Goal: Transaction & Acquisition: Purchase product/service

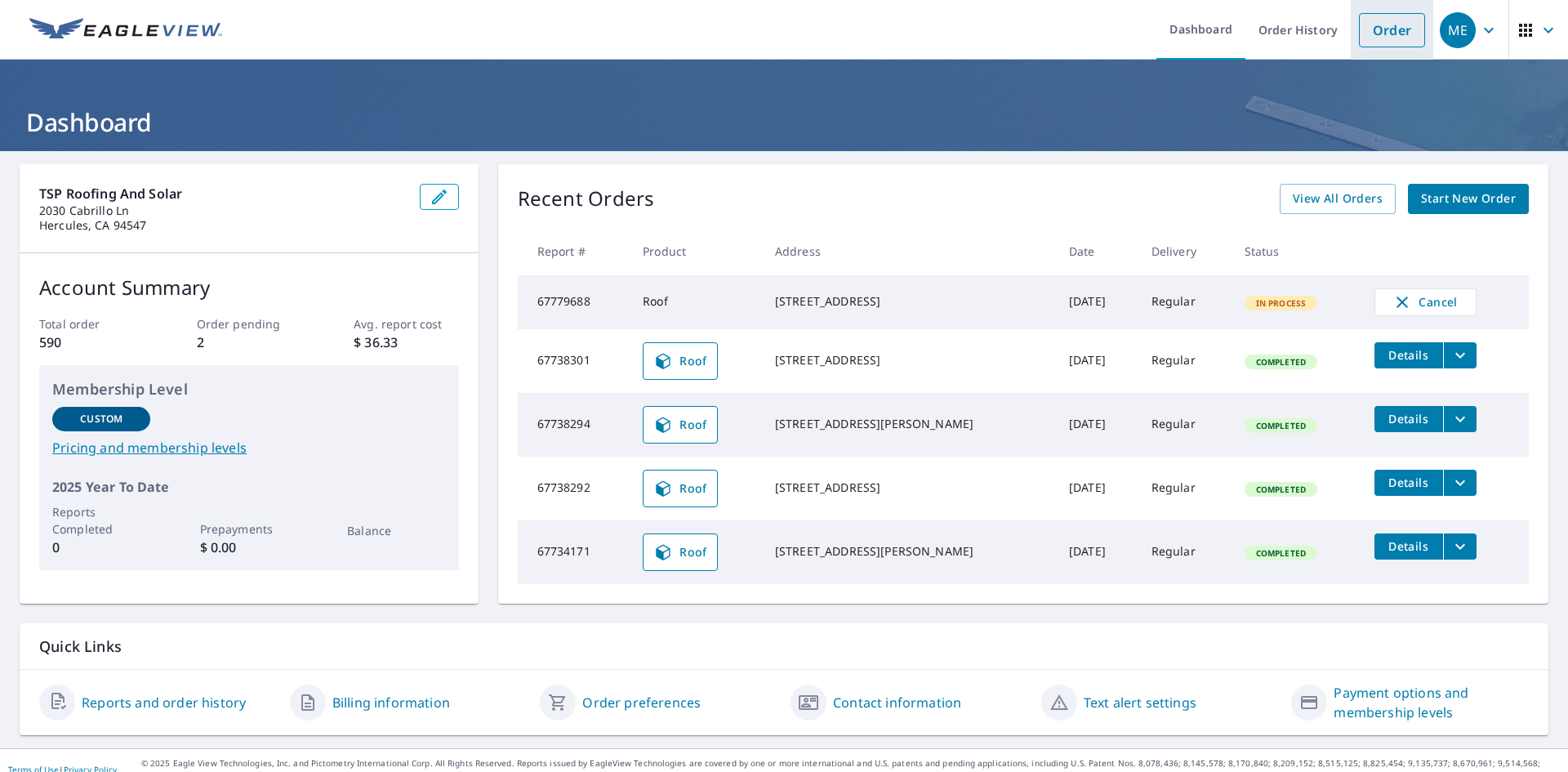
click at [1383, 36] on link "Order" at bounding box center [1392, 30] width 66 height 35
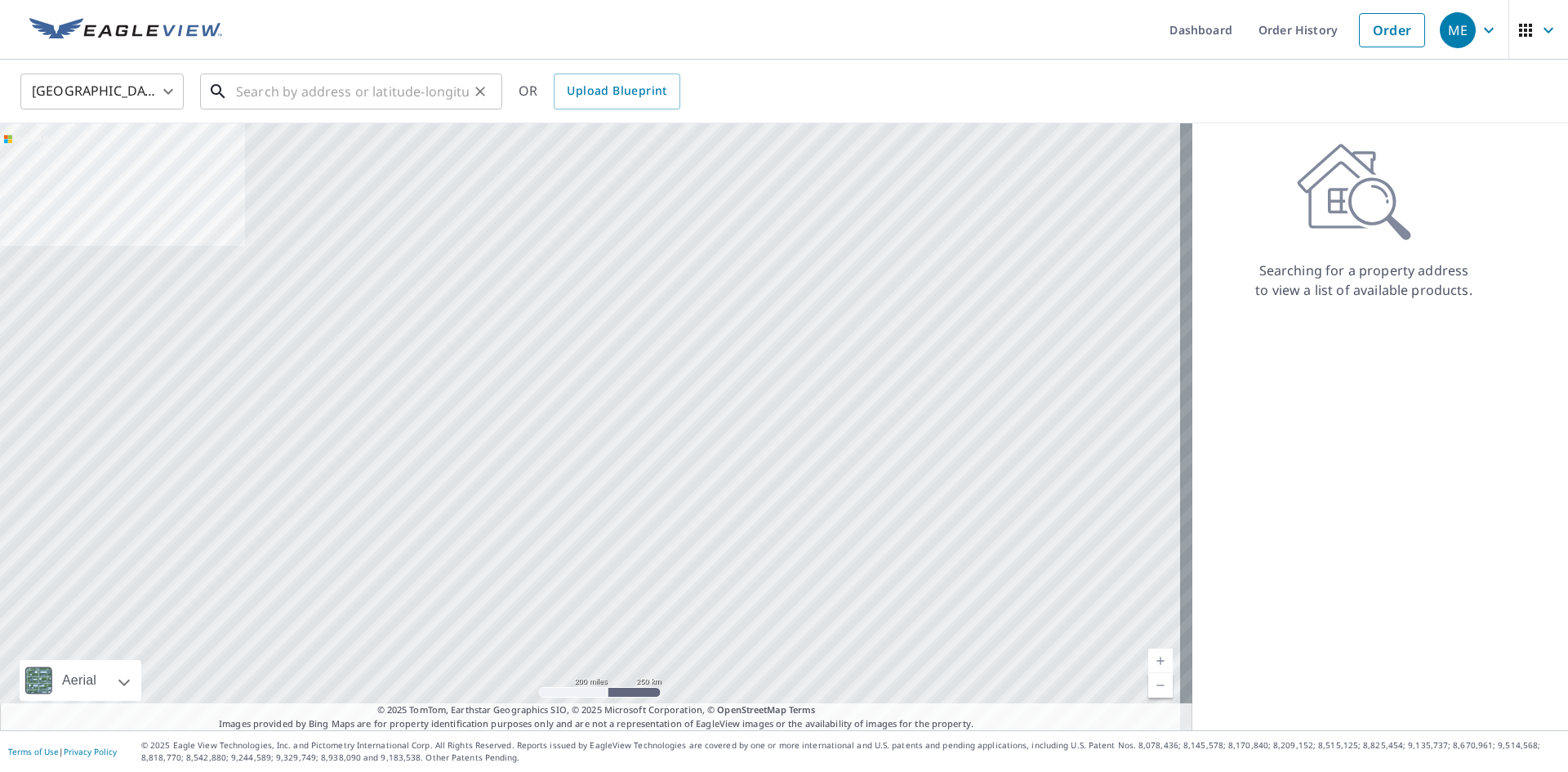
click at [266, 104] on input "text" at bounding box center [353, 91] width 233 height 45
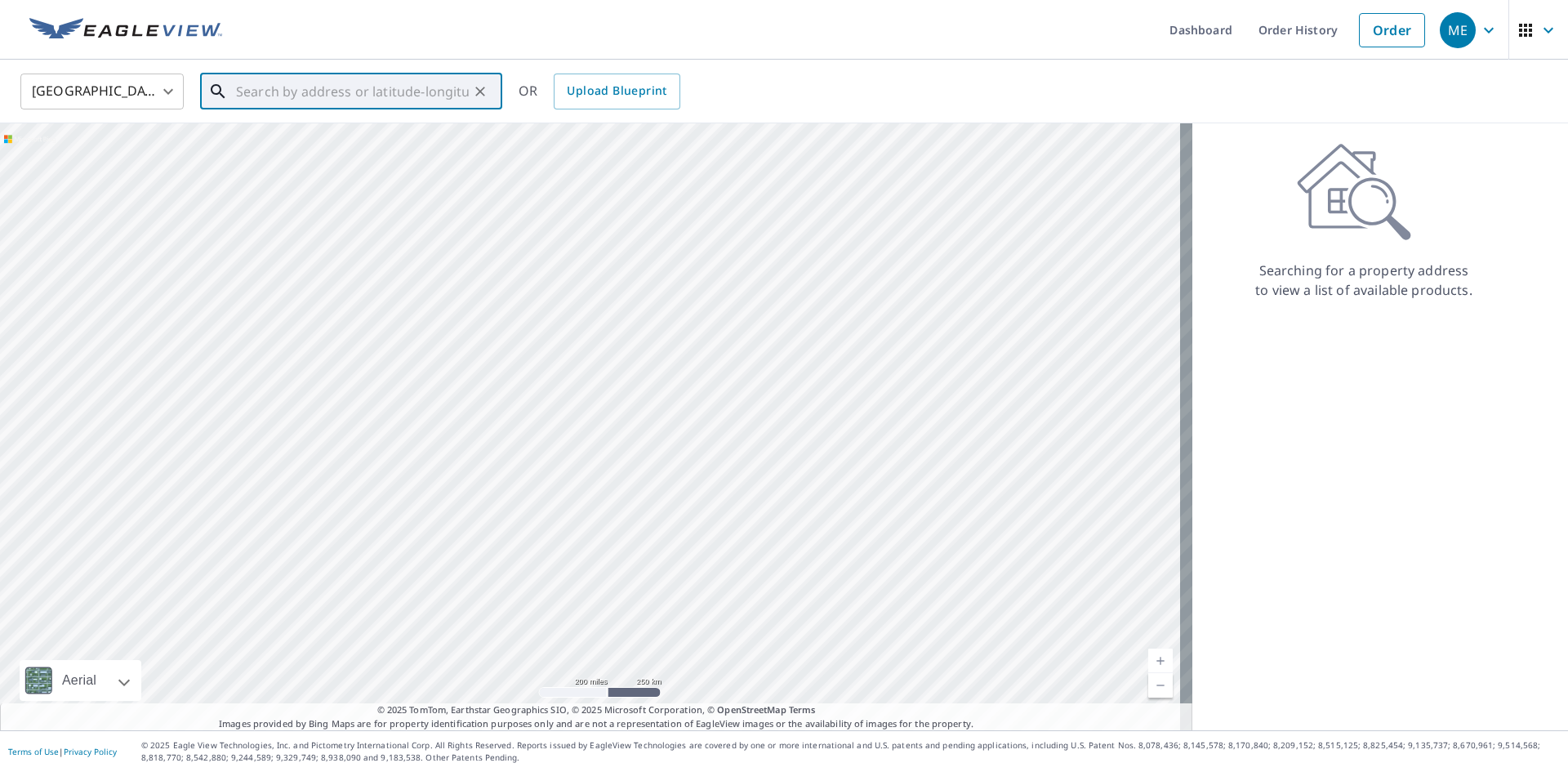
paste input "[STREET_ADDRESS][PERSON_NAME]"
click at [288, 135] on span "[STREET_ADDRESS]" at bounding box center [361, 139] width 256 height 20
type input "[STREET_ADDRESS]"
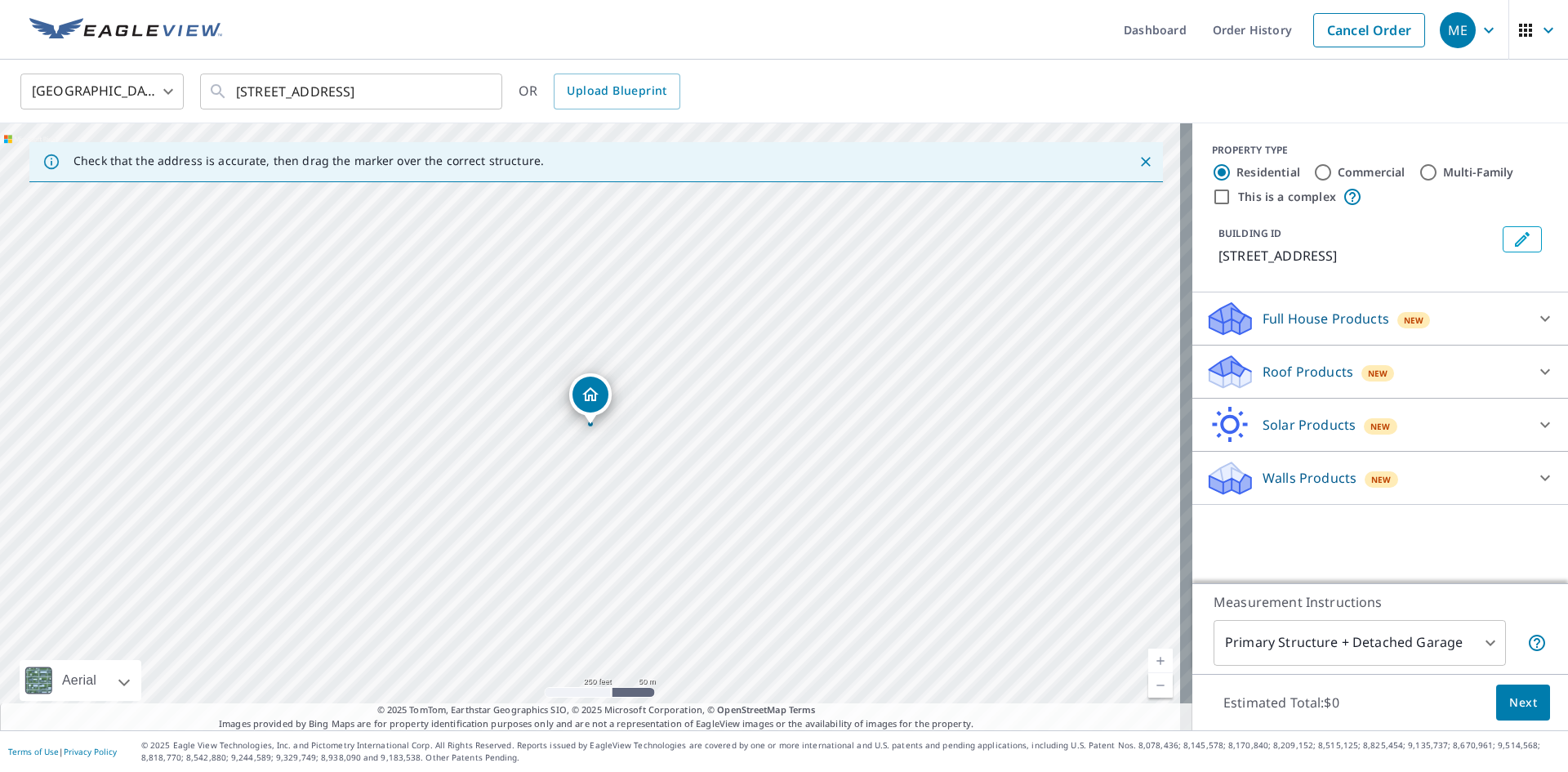
click at [1283, 381] on p "Roof Products" at bounding box center [1308, 372] width 91 height 20
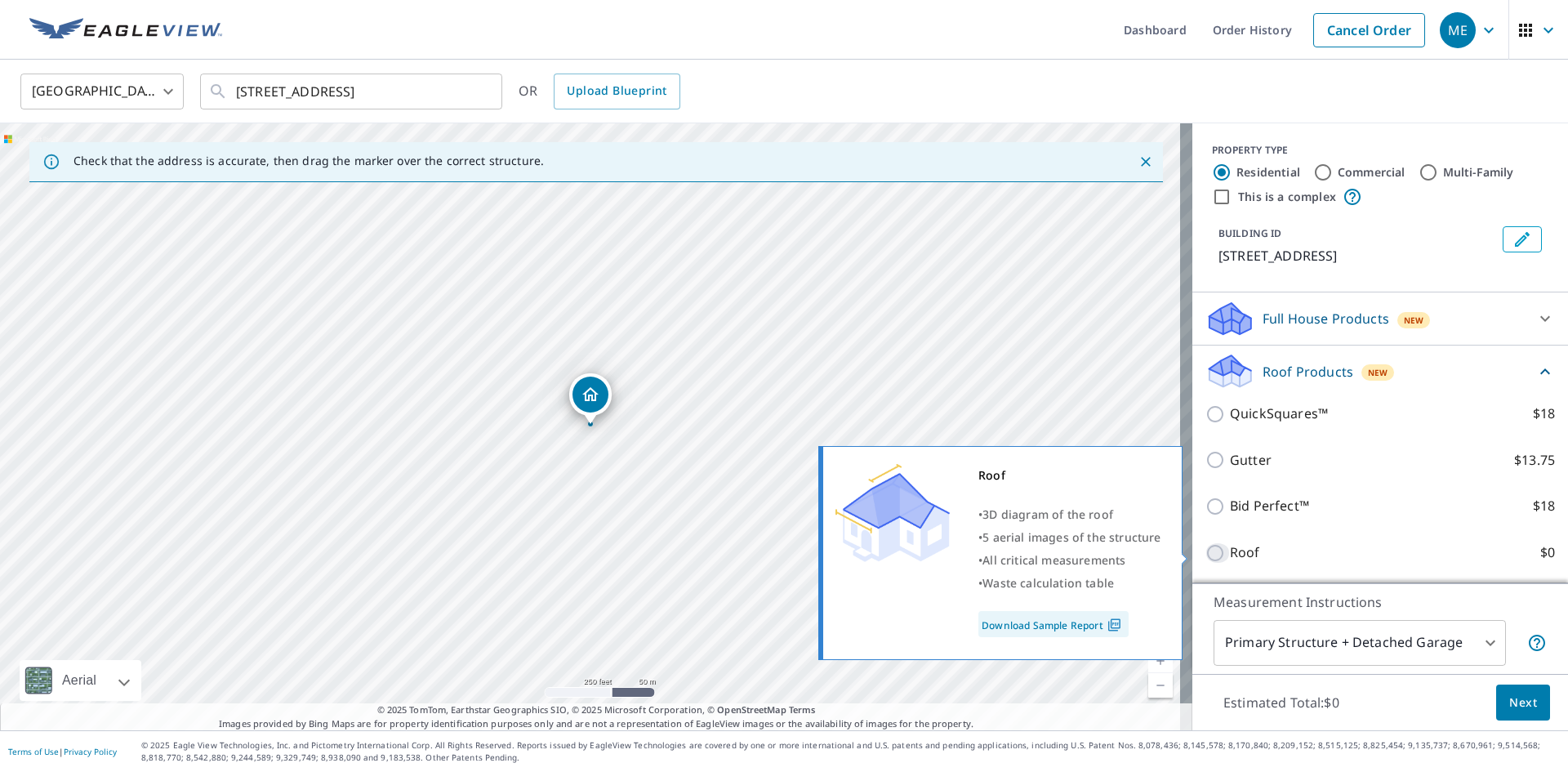
click at [1205, 552] on input "Roof $0" at bounding box center [1217, 553] width 25 height 20
checkbox input "true"
type input "3"
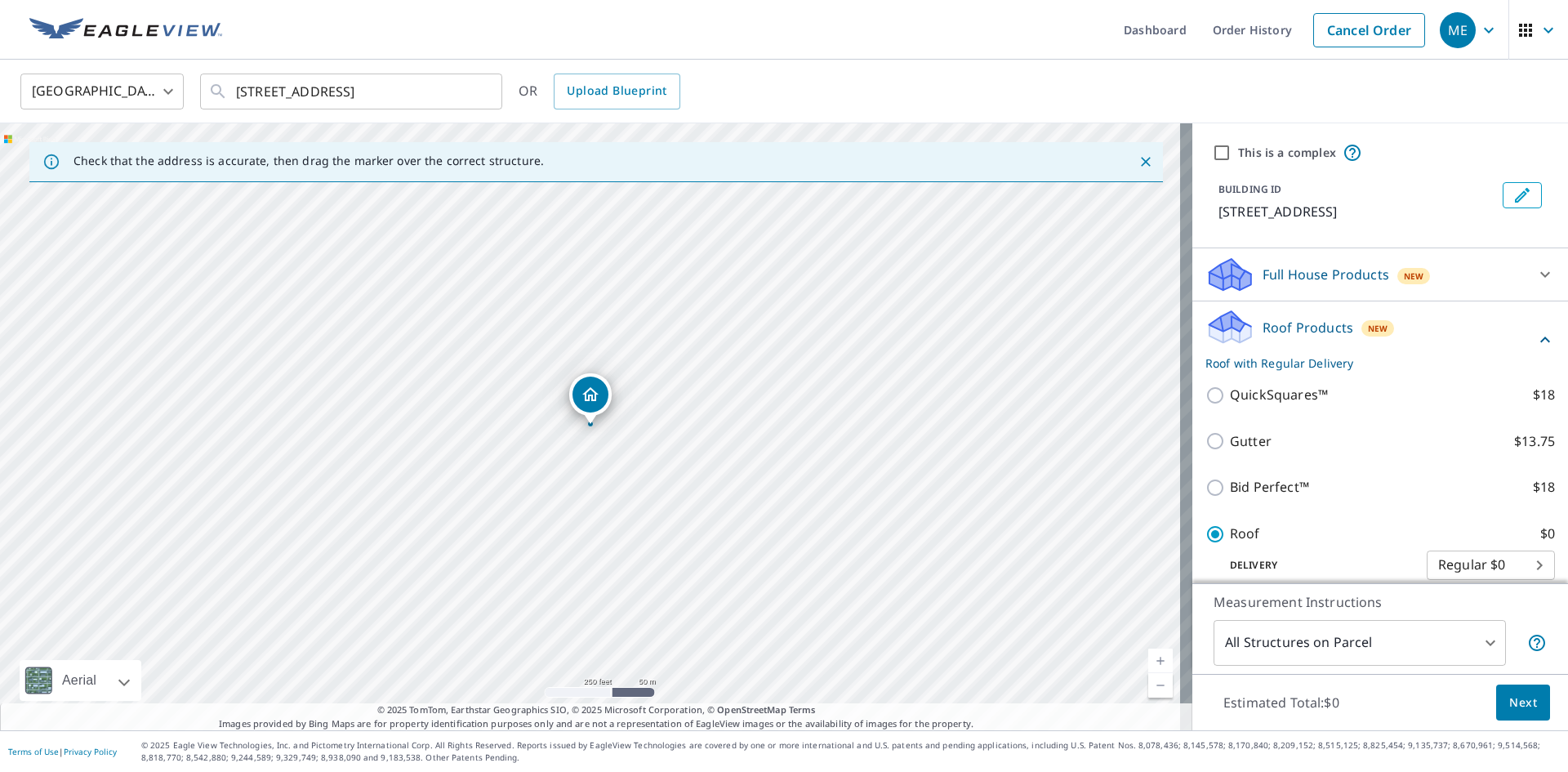
click at [1504, 712] on button "Next" at bounding box center [1523, 703] width 54 height 36
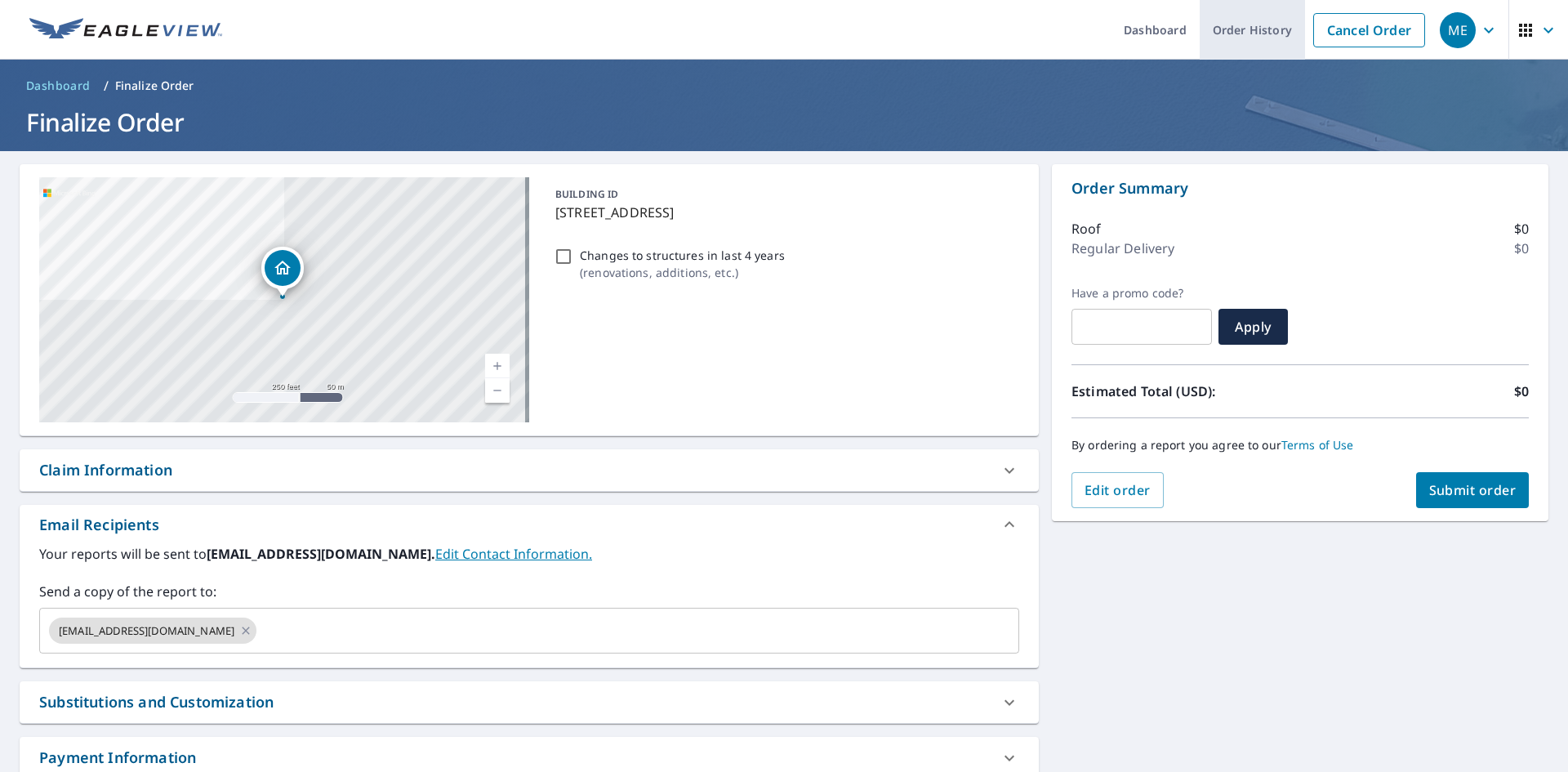
click at [1212, 27] on link "Order History" at bounding box center [1253, 30] width 105 height 60
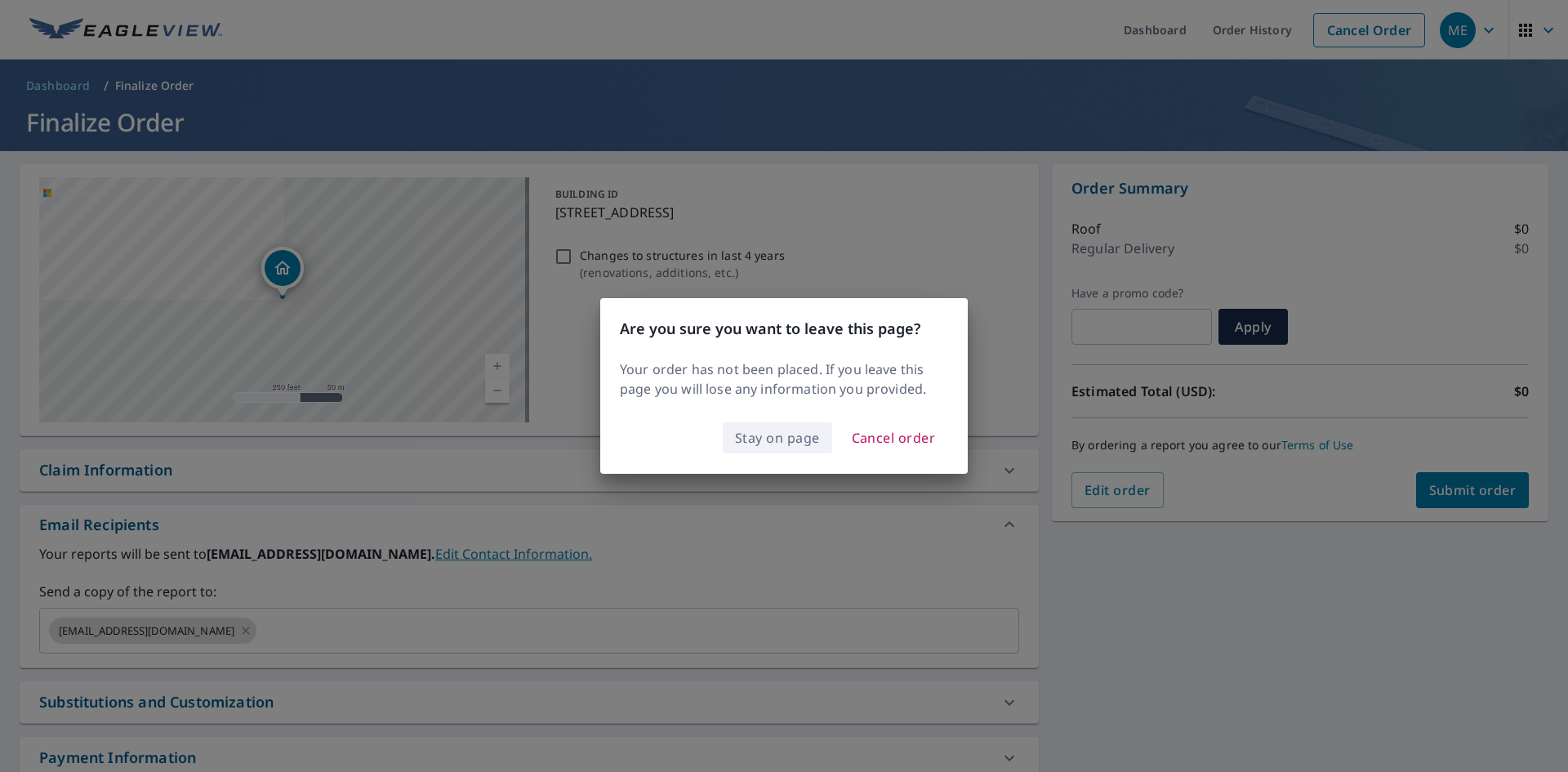
click at [784, 440] on span "Stay on page" at bounding box center [777, 437] width 85 height 23
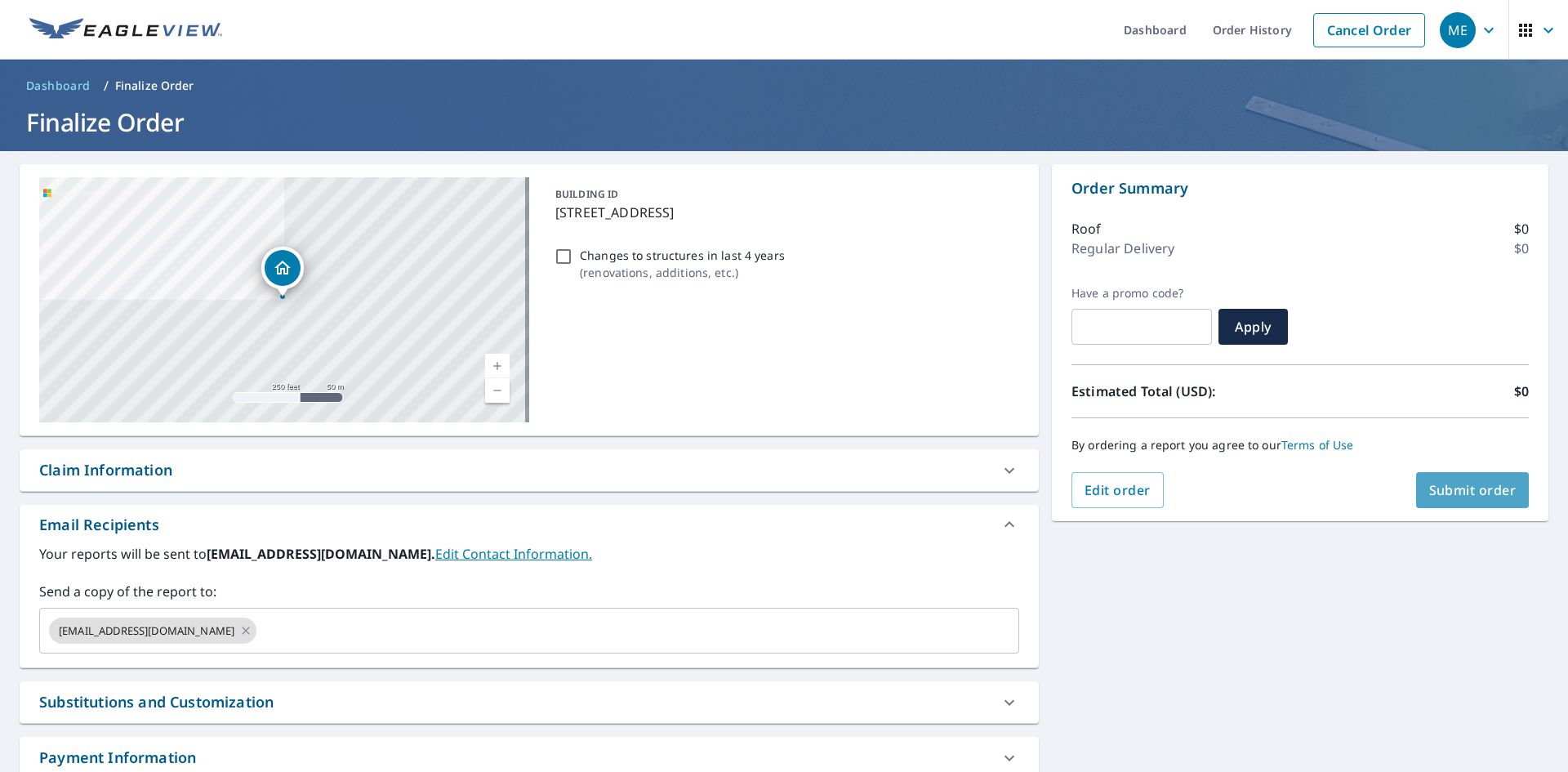
click at [1459, 495] on span "Submit order" at bounding box center [1473, 490] width 87 height 18
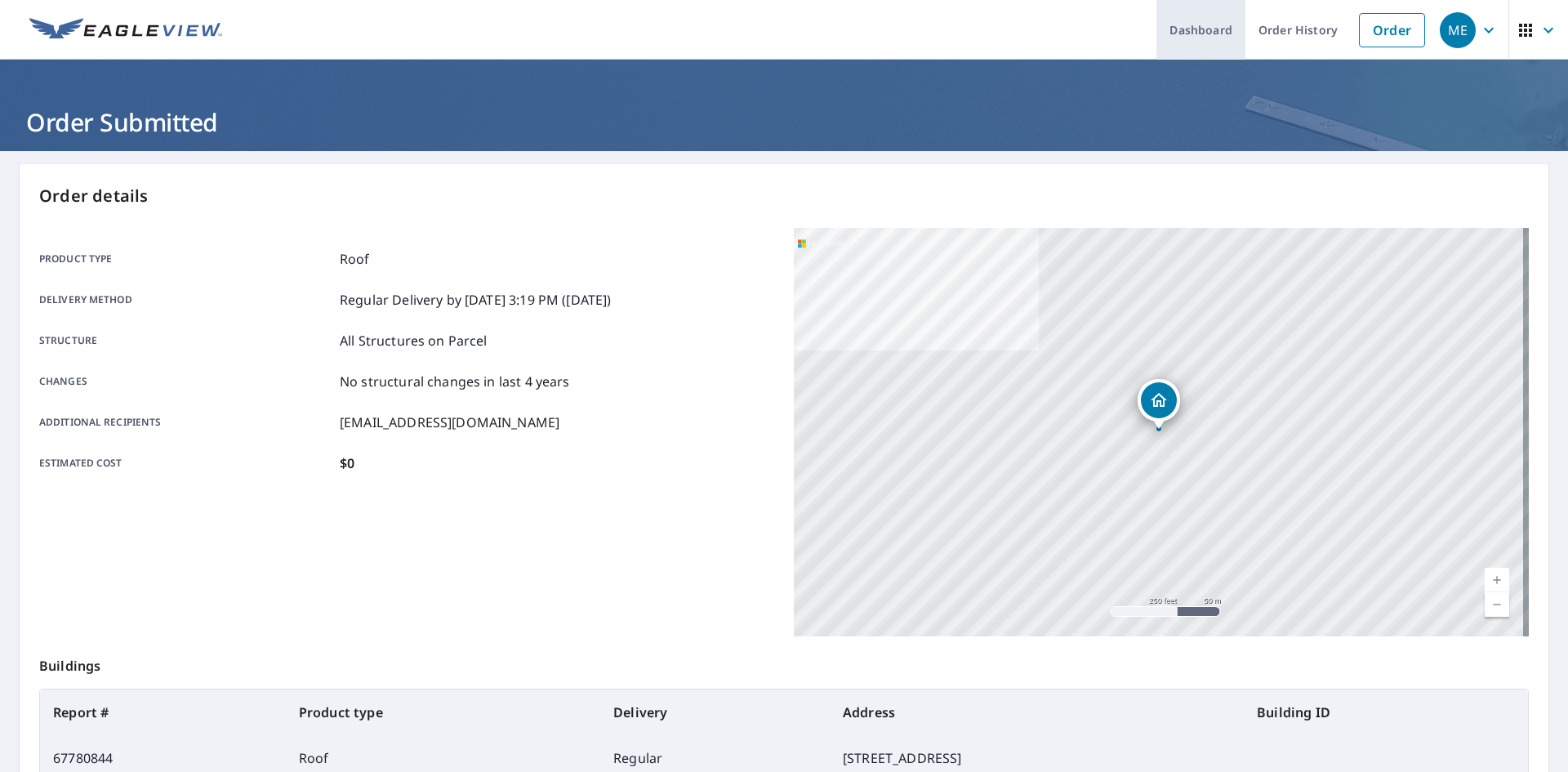
click at [1209, 36] on link "Dashboard" at bounding box center [1201, 30] width 89 height 60
